Goal: Task Accomplishment & Management: Use online tool/utility

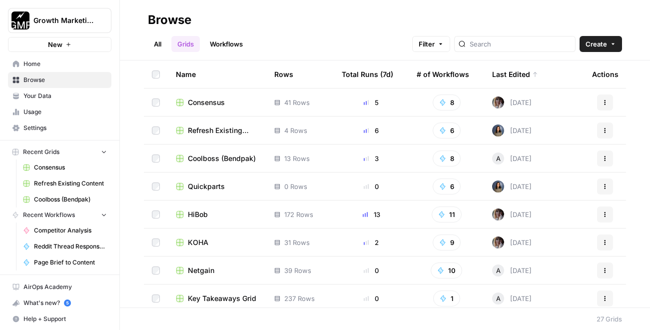
click at [205, 127] on span "Refresh Existing Content" at bounding box center [223, 130] width 70 height 10
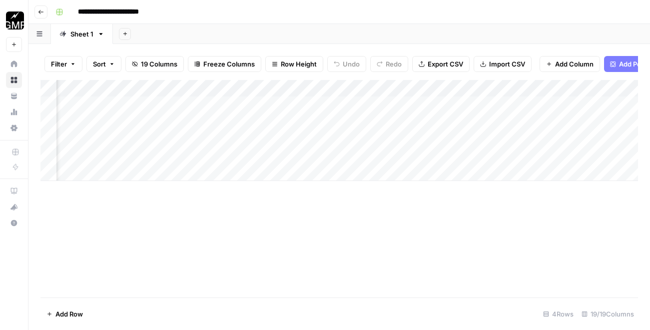
scroll to position [0, 468]
click at [354, 121] on div "Add Column" at bounding box center [339, 130] width 598 height 101
click at [355, 137] on div "Add Column" at bounding box center [339, 130] width 598 height 101
click at [352, 155] on div "Add Column" at bounding box center [339, 130] width 598 height 101
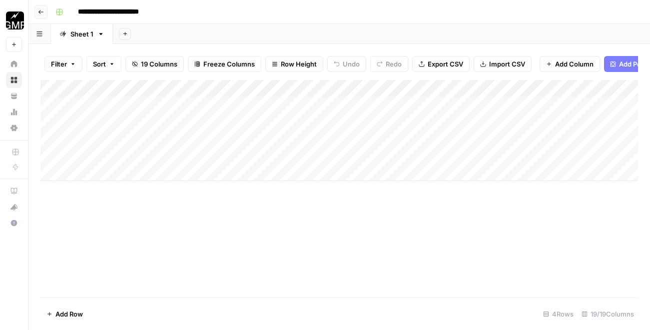
click at [82, 171] on div "Add Column" at bounding box center [339, 130] width 598 height 101
type input "**********"
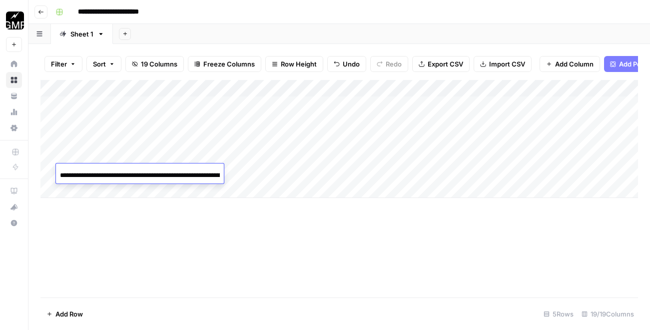
scroll to position [0, 67]
click at [127, 218] on div "Add Column" at bounding box center [339, 188] width 598 height 217
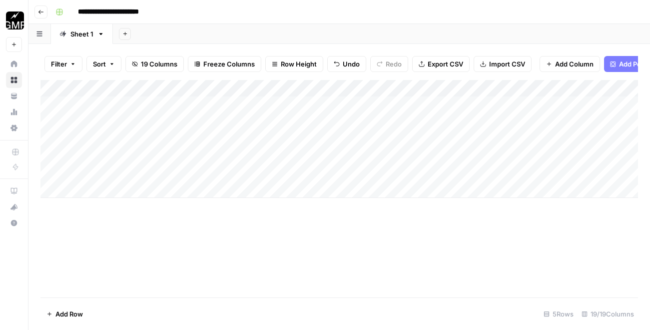
click at [192, 171] on div "Add Column" at bounding box center [339, 139] width 598 height 118
click at [280, 173] on div "Add Column" at bounding box center [339, 139] width 598 height 118
click at [328, 210] on div "Add Column" at bounding box center [339, 188] width 598 height 217
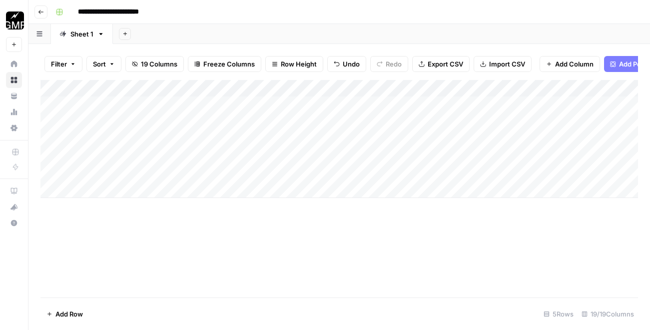
click at [355, 174] on div "Add Column" at bounding box center [339, 139] width 598 height 118
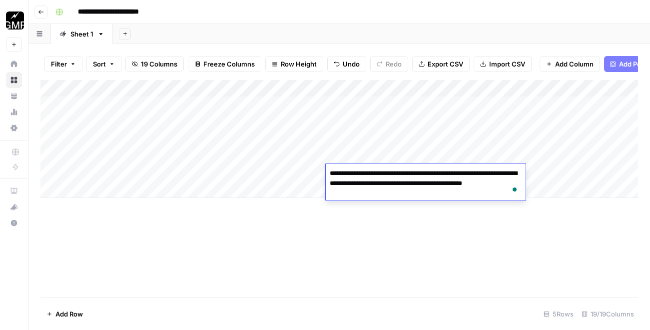
click at [320, 228] on div "Add Column" at bounding box center [339, 188] width 598 height 217
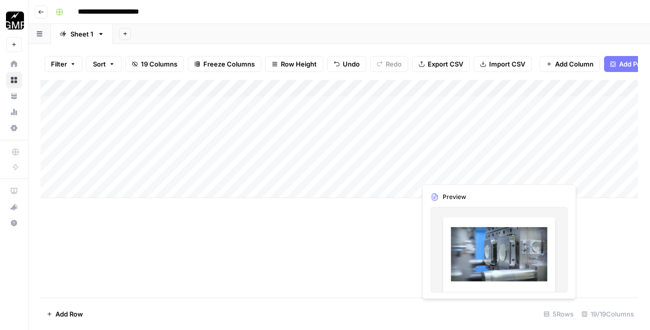
click at [455, 168] on div "Add Column" at bounding box center [339, 139] width 598 height 118
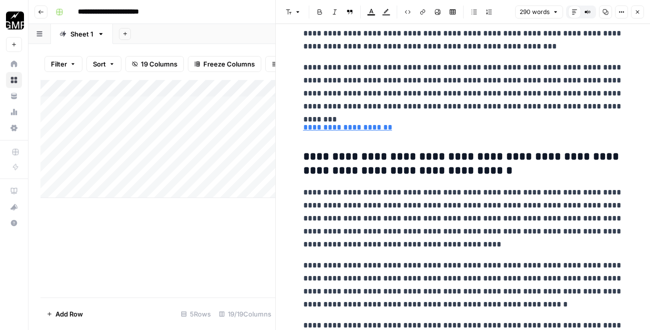
scroll to position [508, 0]
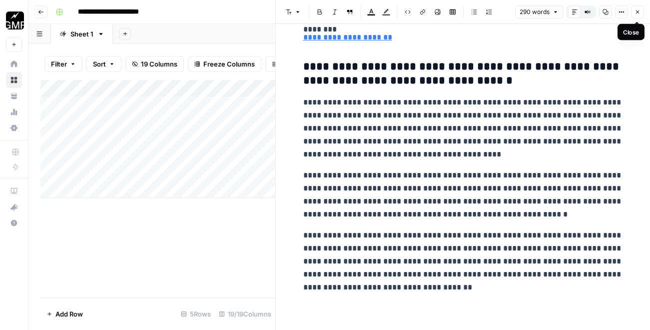
click at [643, 16] on button "Close" at bounding box center [637, 11] width 13 height 13
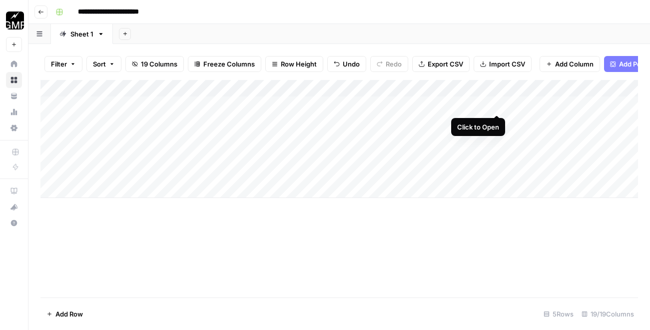
click at [497, 106] on div "Add Column" at bounding box center [339, 139] width 598 height 118
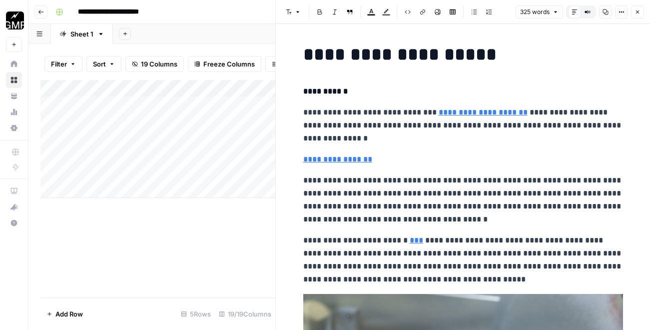
click at [134, 105] on div "Add Column" at bounding box center [157, 139] width 235 height 118
click at [72, 187] on div "Add Column" at bounding box center [157, 139] width 235 height 118
type input "**********"
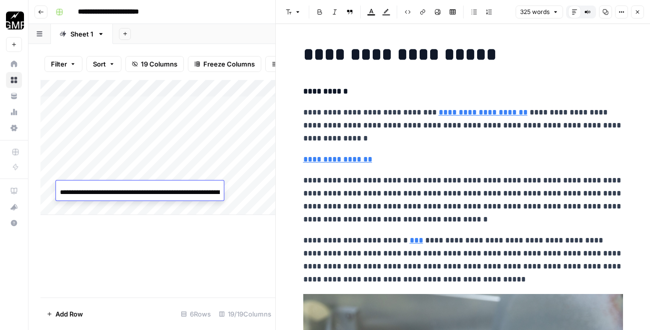
scroll to position [0, 182]
click at [101, 245] on div "Add Column" at bounding box center [157, 188] width 235 height 217
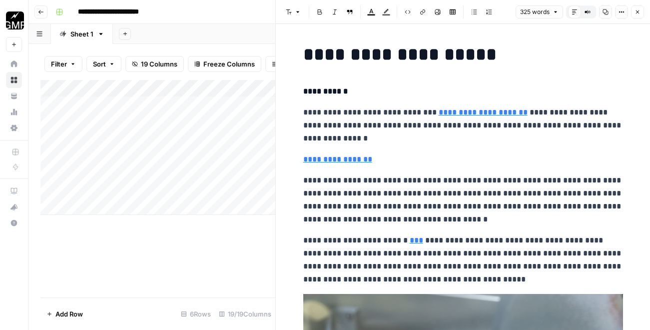
click at [192, 189] on div "Add Column" at bounding box center [157, 147] width 235 height 135
click at [260, 32] on div "Add Sheet" at bounding box center [381, 34] width 537 height 20
click at [243, 189] on div "Add Column" at bounding box center [157, 147] width 235 height 135
click at [636, 12] on icon "button" at bounding box center [638, 12] width 6 height 6
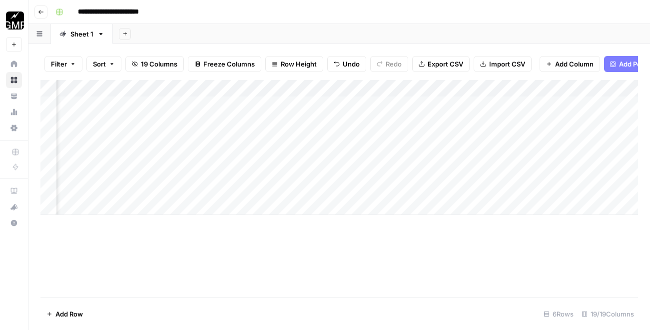
scroll to position [0, 231]
click at [267, 190] on div "Add Column" at bounding box center [339, 147] width 598 height 135
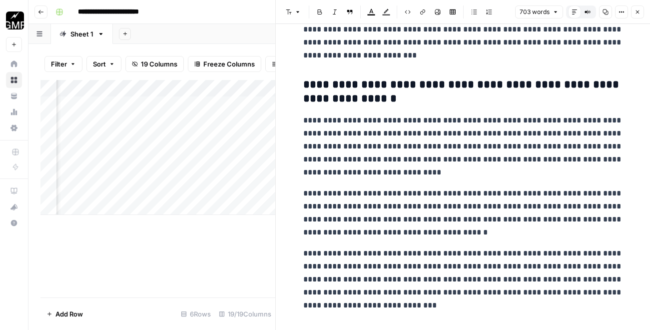
scroll to position [1757, 0]
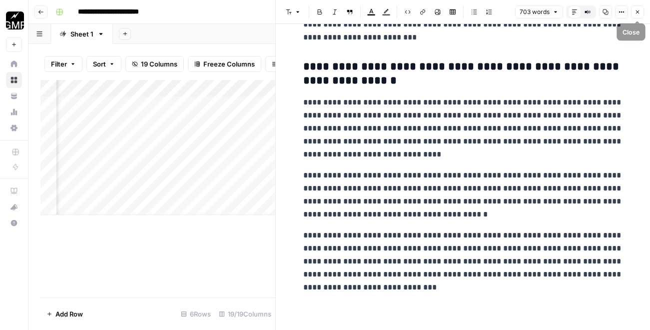
click at [638, 15] on button "Close" at bounding box center [637, 11] width 13 height 13
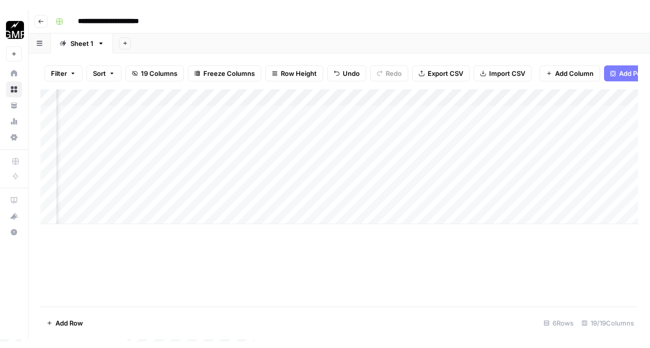
scroll to position [0, 484]
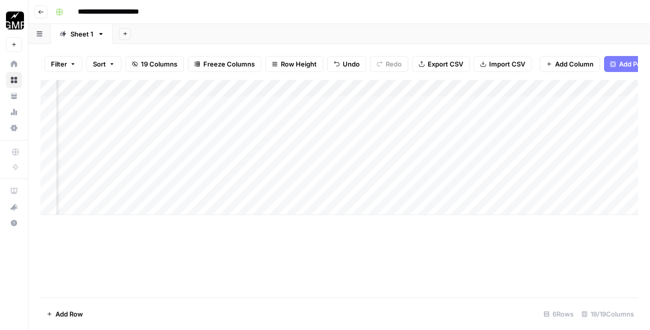
click at [337, 190] on div "Add Column" at bounding box center [339, 147] width 598 height 135
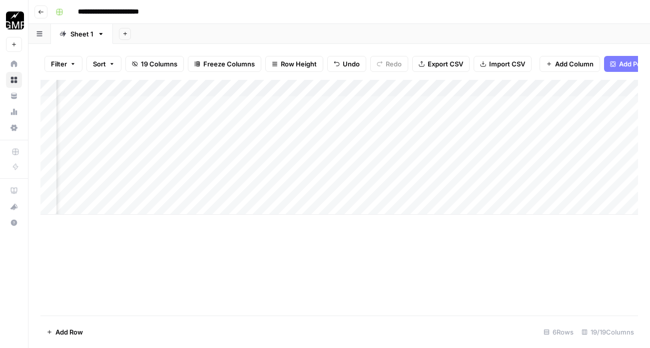
scroll to position [0, 588]
click at [325, 190] on div "Add Column" at bounding box center [339, 147] width 598 height 135
click at [322, 246] on div "Add Column" at bounding box center [339, 198] width 598 height 236
click at [344, 185] on div "Add Column" at bounding box center [339, 147] width 598 height 135
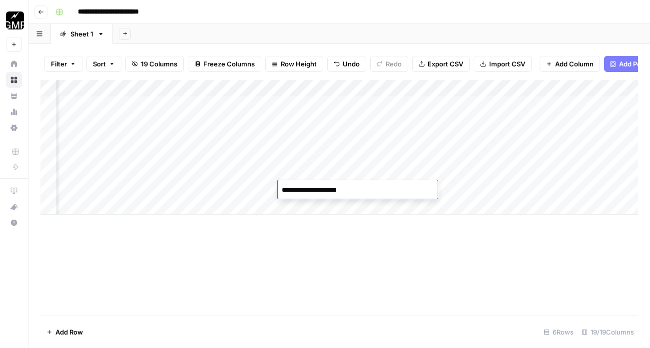
click at [344, 185] on textarea "**********" at bounding box center [358, 190] width 160 height 14
click at [355, 187] on textarea "**********" at bounding box center [358, 190] width 160 height 14
drag, startPoint x: 355, startPoint y: 187, endPoint x: 282, endPoint y: 187, distance: 73.0
click at [282, 187] on textarea "**********" at bounding box center [358, 190] width 160 height 14
click at [322, 252] on div "Add Column" at bounding box center [339, 198] width 598 height 236
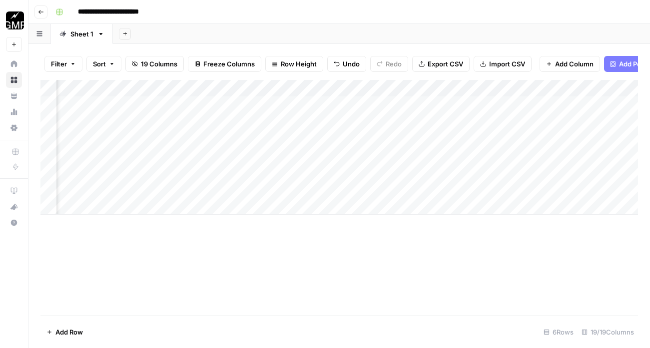
scroll to position [0, 694]
click at [399, 189] on div "Add Column" at bounding box center [339, 147] width 598 height 135
click at [97, 202] on div "Add Column" at bounding box center [339, 147] width 598 height 135
click at [97, 202] on body "**********" at bounding box center [325, 174] width 650 height 348
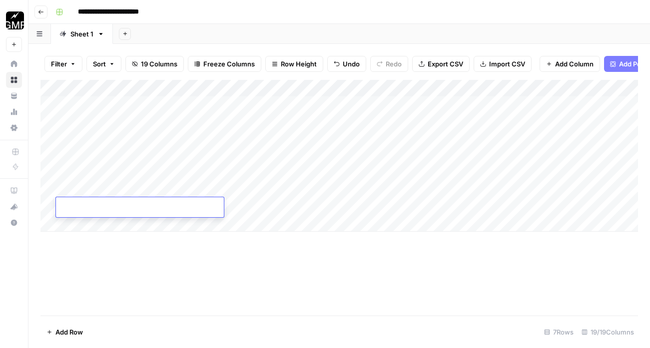
type input "**********"
click at [168, 276] on div "Add Column" at bounding box center [339, 198] width 598 height 236
click at [192, 205] on div "Add Column" at bounding box center [339, 156] width 598 height 152
click at [431, 120] on div "Add Column" at bounding box center [339, 156] width 598 height 152
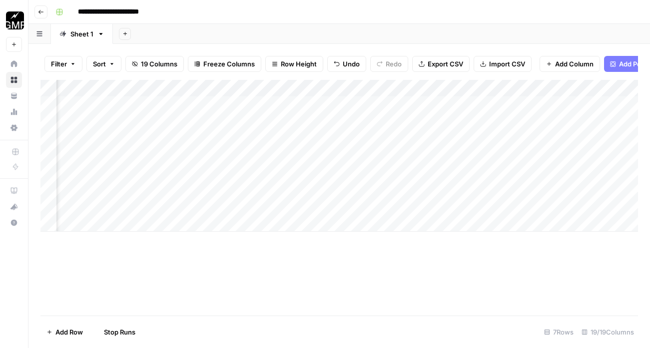
click at [430, 137] on div "Add Column" at bounding box center [339, 156] width 598 height 152
click at [430, 156] on div "Add Column" at bounding box center [339, 156] width 598 height 152
